Goal: Find specific page/section: Find specific page/section

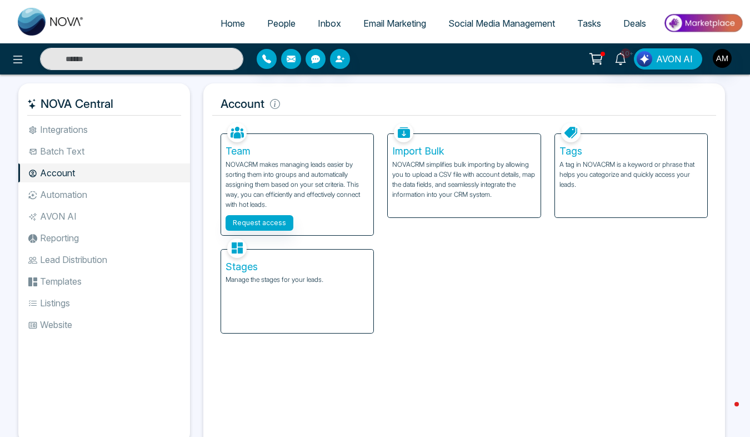
click at [283, 29] on link "People" at bounding box center [281, 23] width 51 height 21
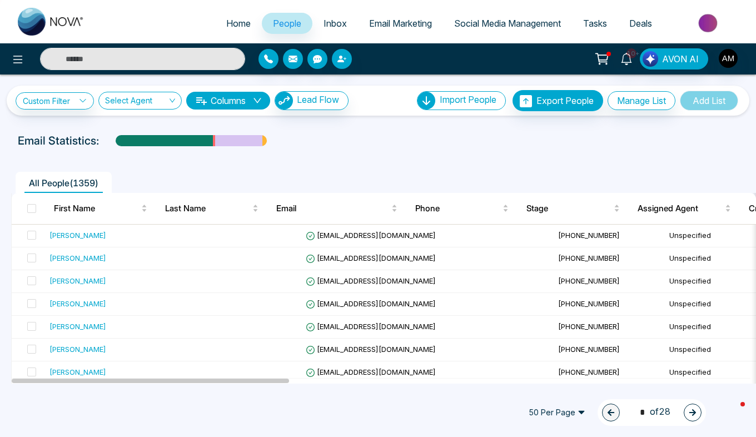
click at [164, 63] on input "text" at bounding box center [142, 59] width 205 height 22
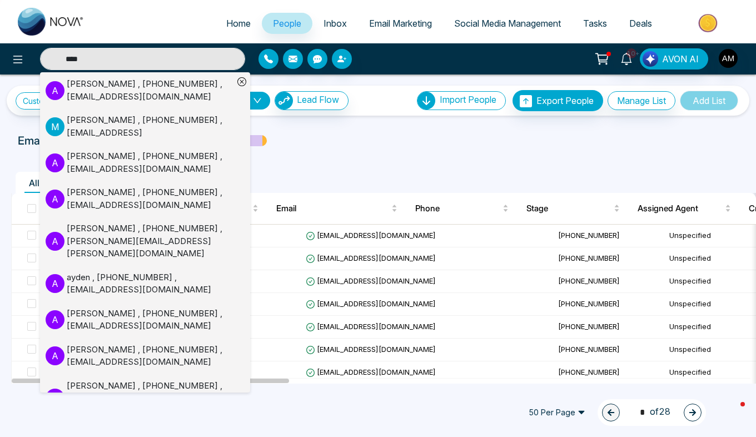
type input "****"
click at [159, 154] on div "[PERSON_NAME] , [PHONE_NUMBER] , [EMAIL_ADDRESS][DOMAIN_NAME]" at bounding box center [150, 162] width 167 height 25
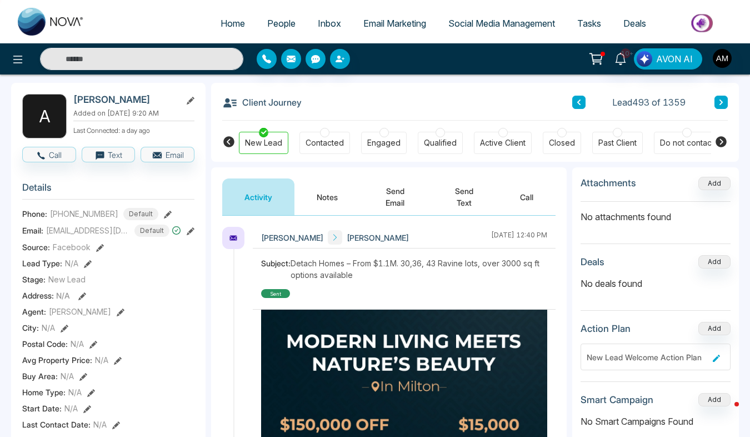
scroll to position [46, 0]
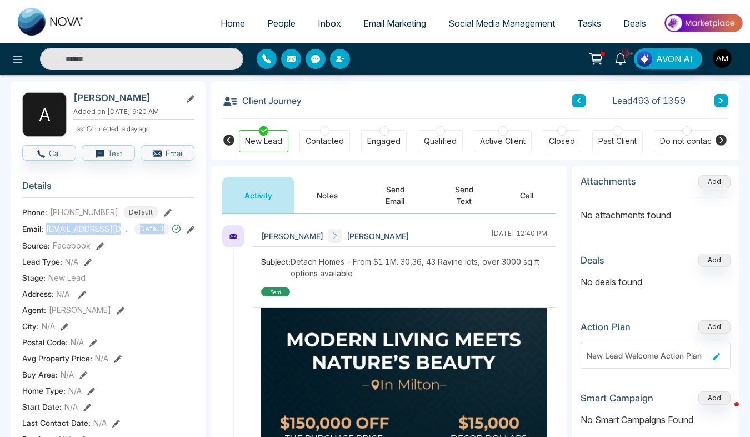
drag, startPoint x: 47, startPoint y: 228, endPoint x: 168, endPoint y: 227, distance: 121.1
click at [168, 227] on div "[EMAIL_ADDRESS][DOMAIN_NAME] Default" at bounding box center [113, 229] width 135 height 12
drag, startPoint x: 168, startPoint y: 227, endPoint x: 188, endPoint y: 223, distance: 20.9
click at [188, 223] on button at bounding box center [191, 229] width 8 height 12
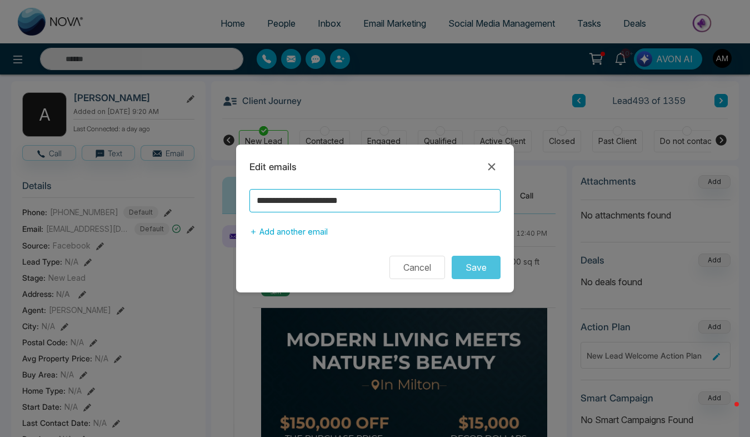
drag, startPoint x: 384, startPoint y: 201, endPoint x: 228, endPoint y: 203, distance: 156.1
click at [228, 203] on div "**********" at bounding box center [375, 218] width 750 height 437
